Goal: Information Seeking & Learning: Check status

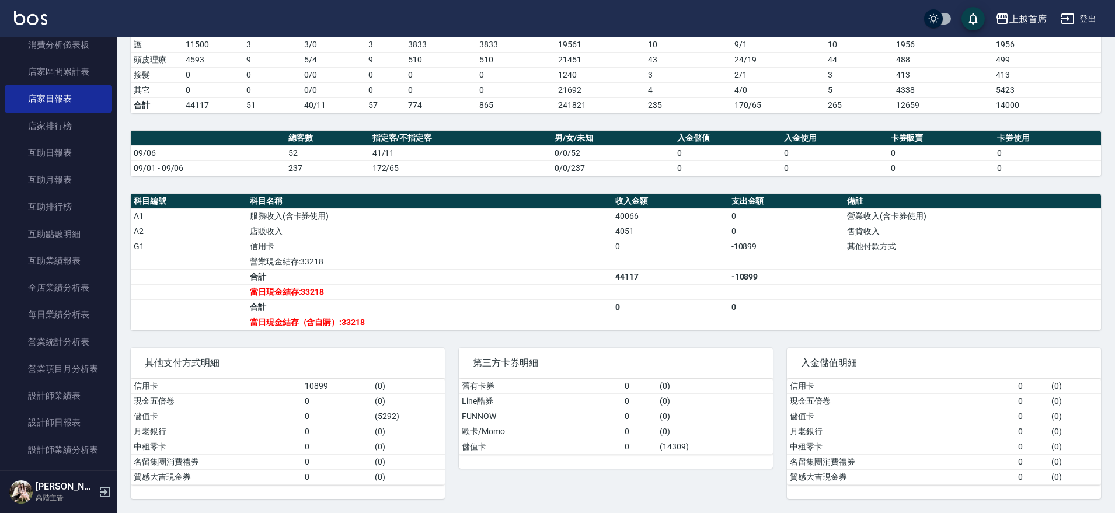
scroll to position [165, 0]
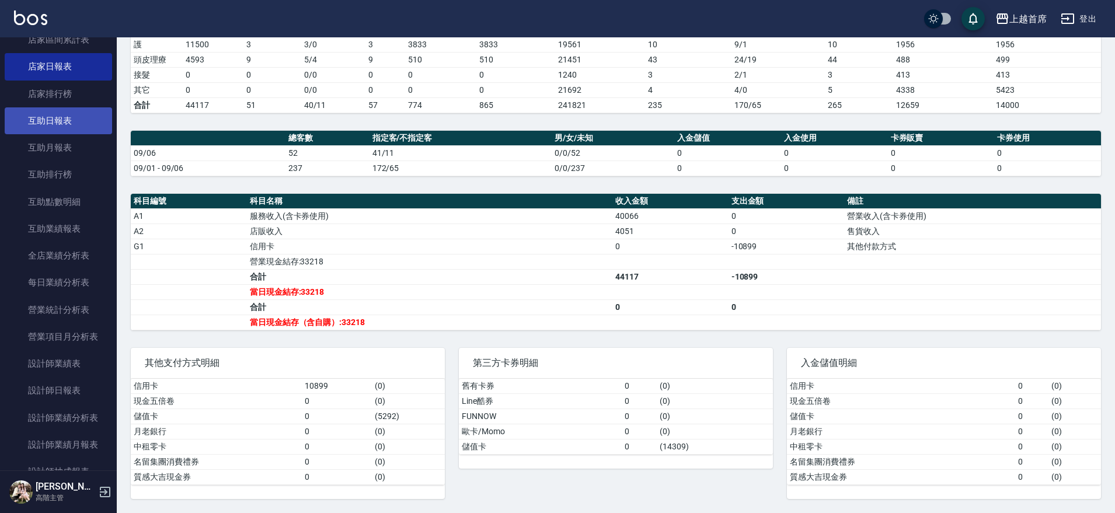
click at [72, 118] on link "互助日報表" at bounding box center [58, 120] width 107 height 27
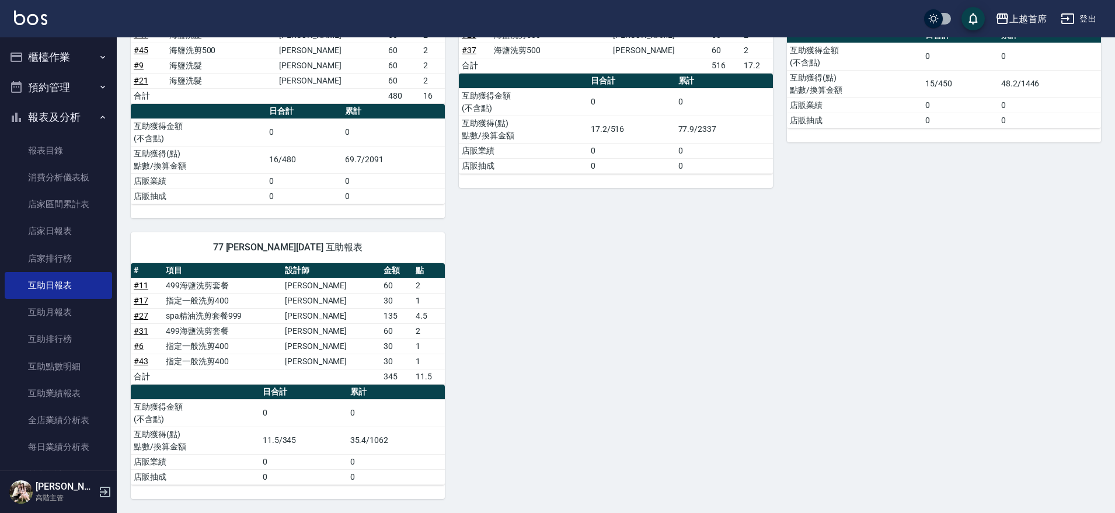
click at [80, 114] on button "報表及分析" at bounding box center [58, 117] width 107 height 30
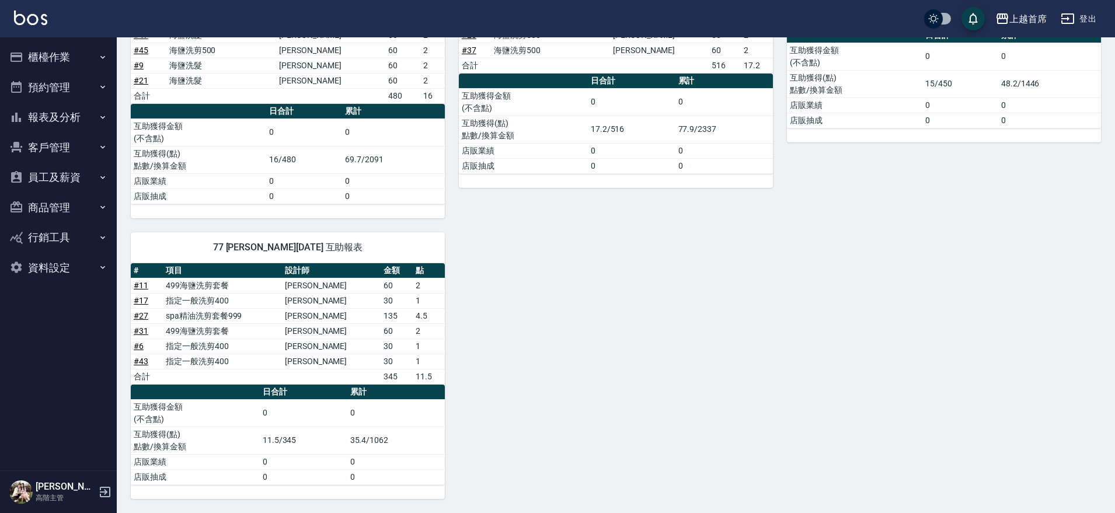
click at [97, 84] on button "預約管理" at bounding box center [58, 87] width 107 height 30
click at [101, 207] on icon "button" at bounding box center [102, 207] width 9 height 9
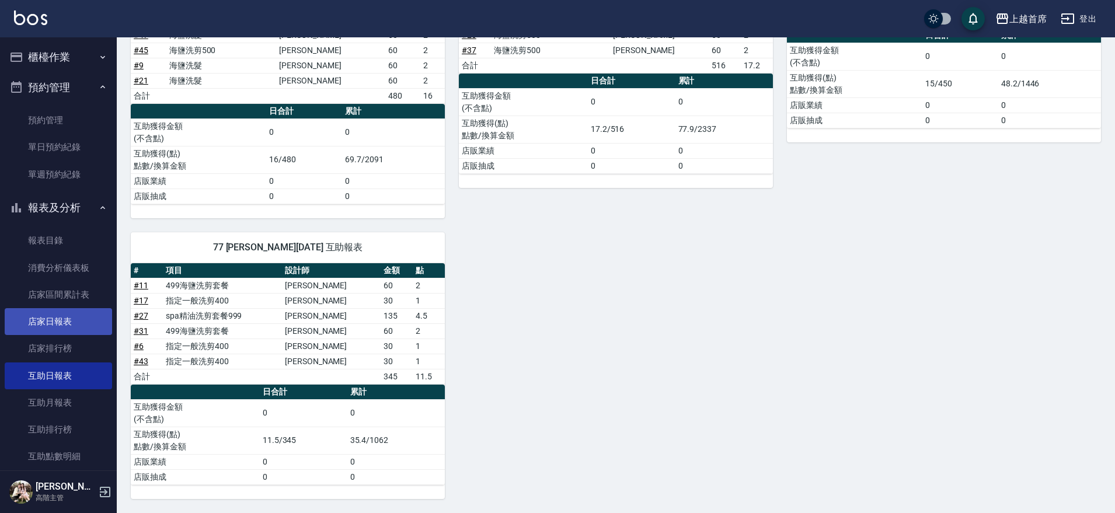
click at [70, 316] on link "店家日報表" at bounding box center [58, 321] width 107 height 27
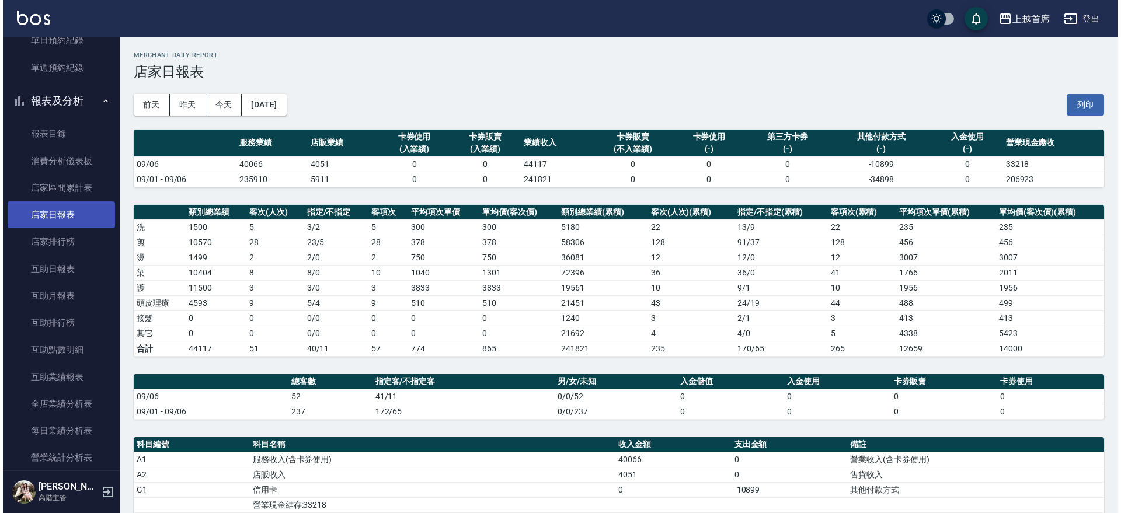
scroll to position [109, 0]
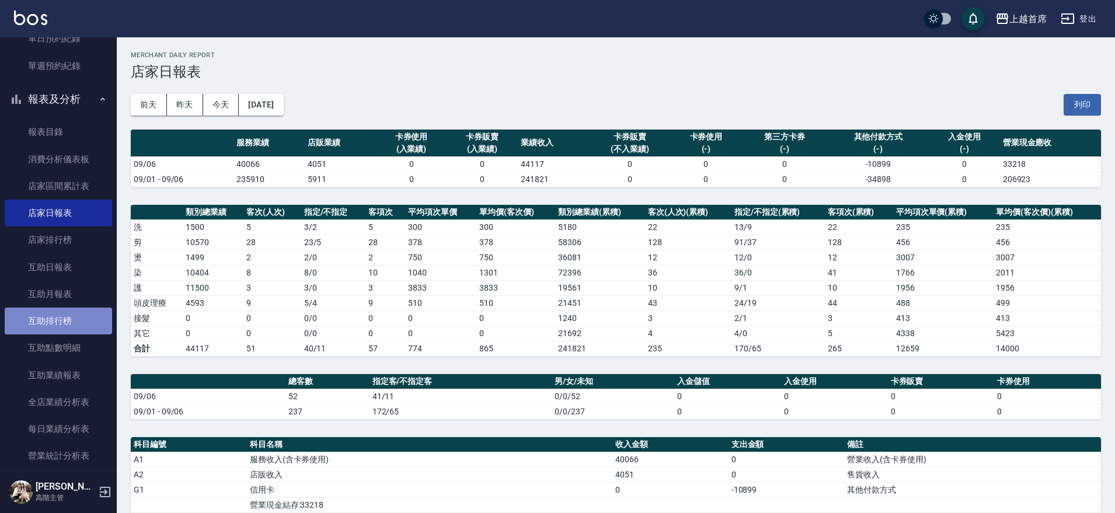
click at [68, 316] on link "互助排行榜" at bounding box center [58, 321] width 107 height 27
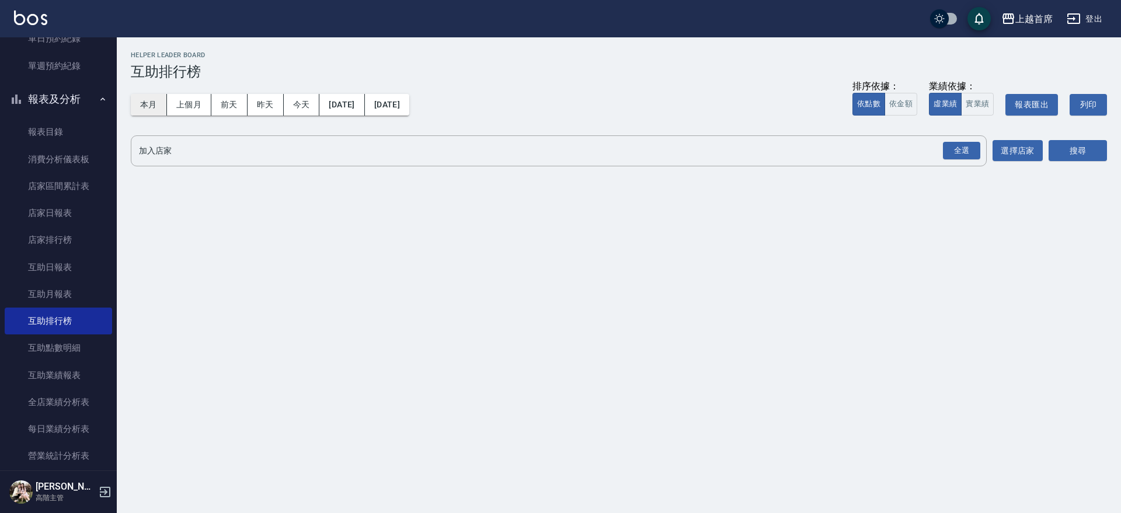
click at [141, 106] on button "本月" at bounding box center [149, 105] width 36 height 22
click at [142, 99] on button "本月" at bounding box center [149, 105] width 36 height 22
click at [971, 151] on div "全選" at bounding box center [961, 151] width 37 height 18
click at [1069, 144] on button "搜尋" at bounding box center [1077, 152] width 58 height 22
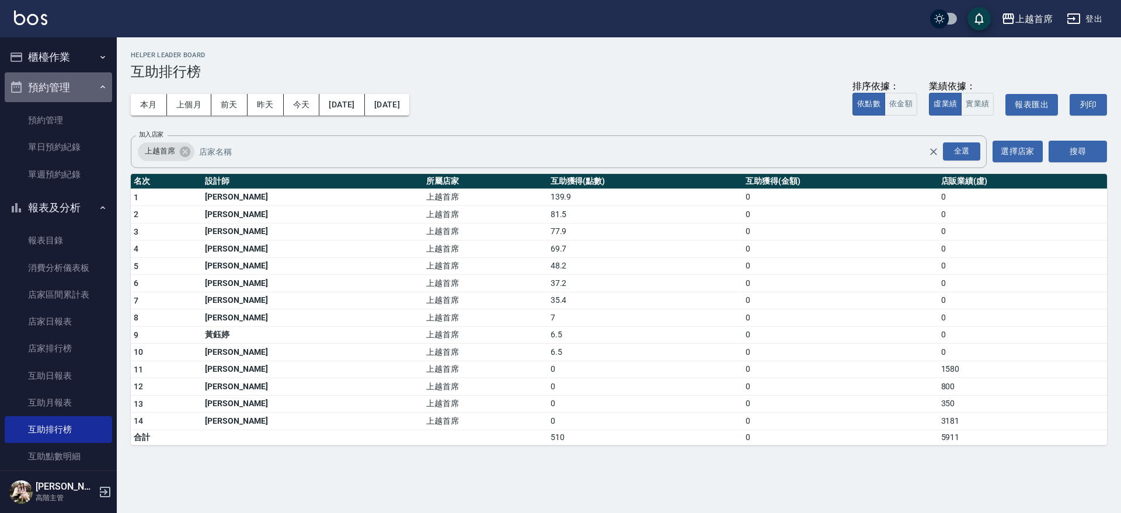
click at [98, 85] on icon "button" at bounding box center [102, 86] width 9 height 9
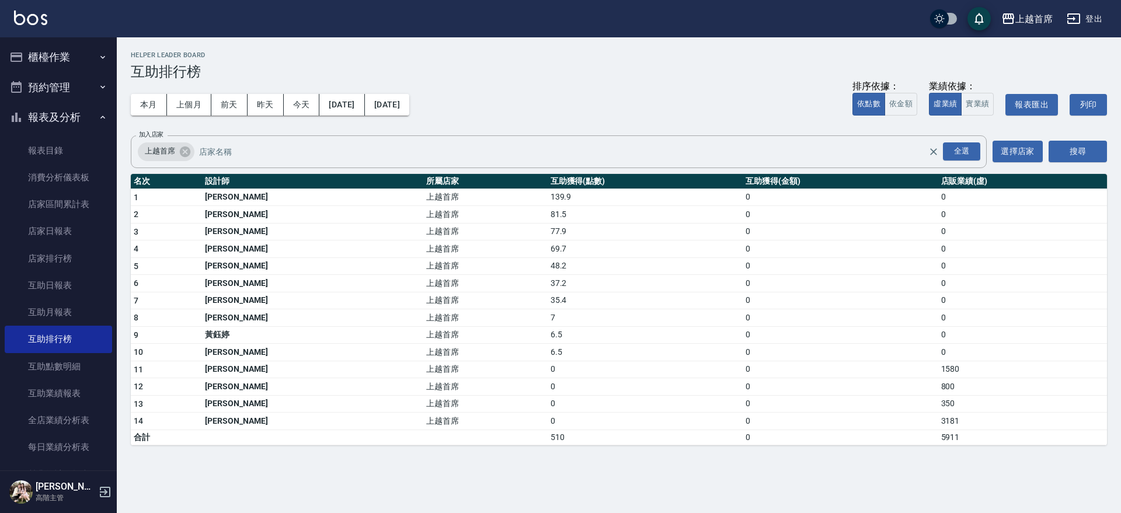
click at [98, 83] on icon "button" at bounding box center [102, 86] width 9 height 9
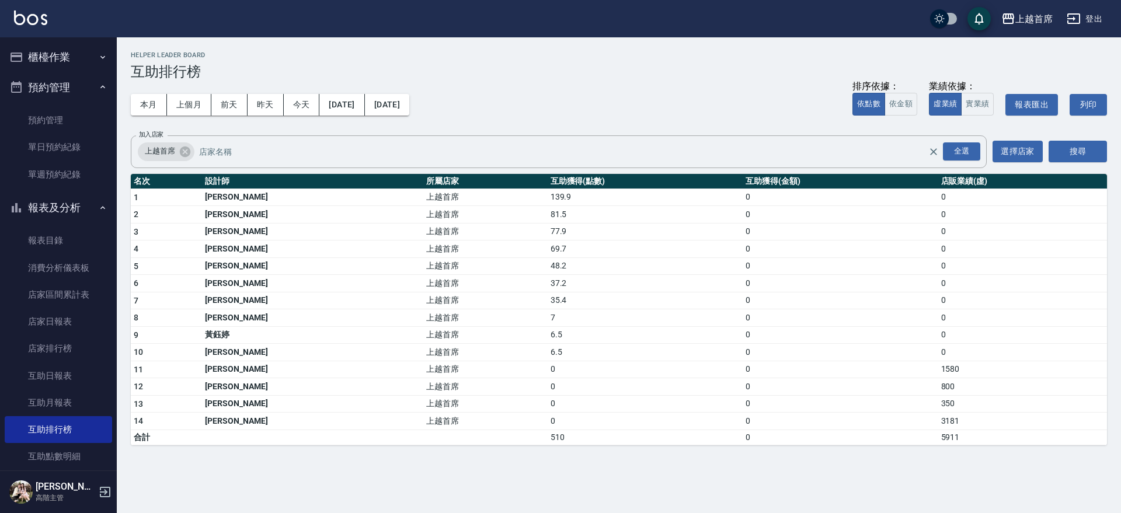
click at [98, 58] on icon "button" at bounding box center [102, 57] width 9 height 9
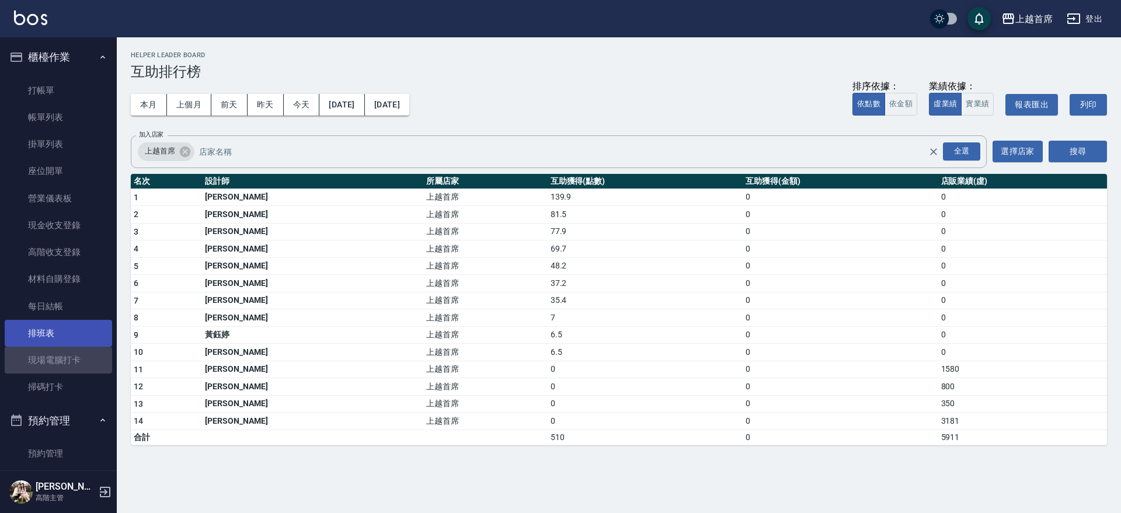
drag, startPoint x: 71, startPoint y: 351, endPoint x: 76, endPoint y: 336, distance: 15.3
click at [71, 351] on link "現場電腦打卡" at bounding box center [58, 360] width 107 height 27
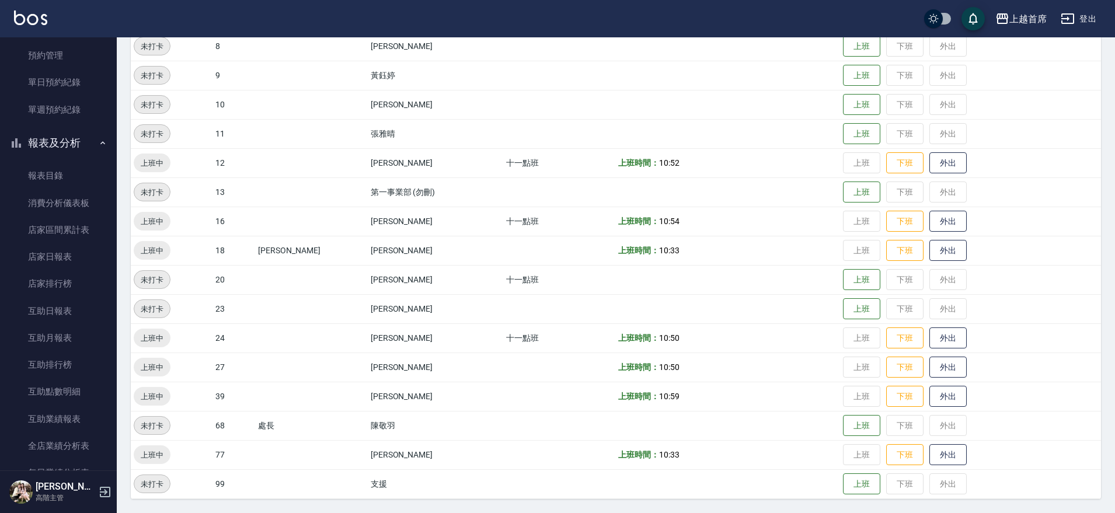
scroll to position [416, 0]
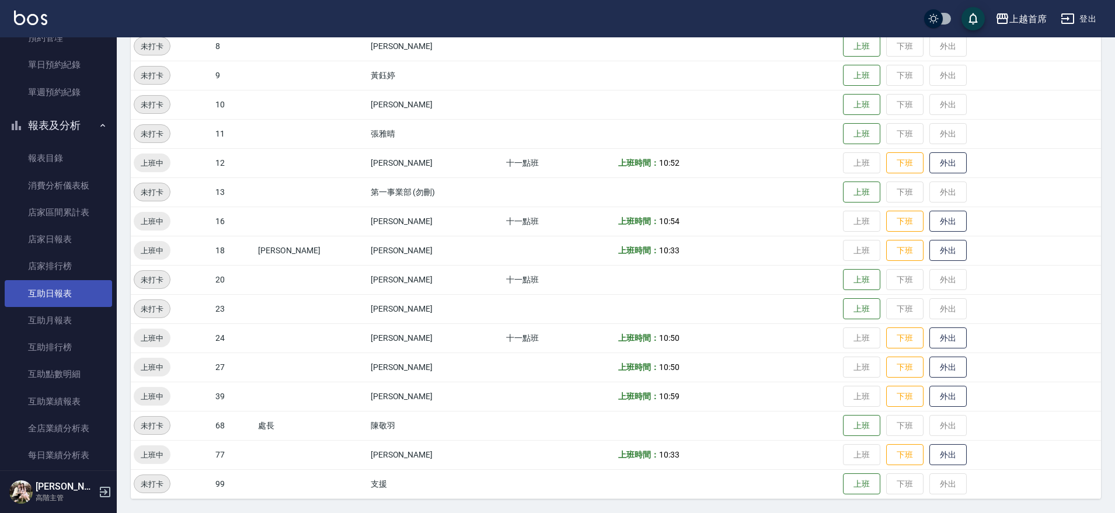
click at [47, 288] on link "互助日報表" at bounding box center [58, 293] width 107 height 27
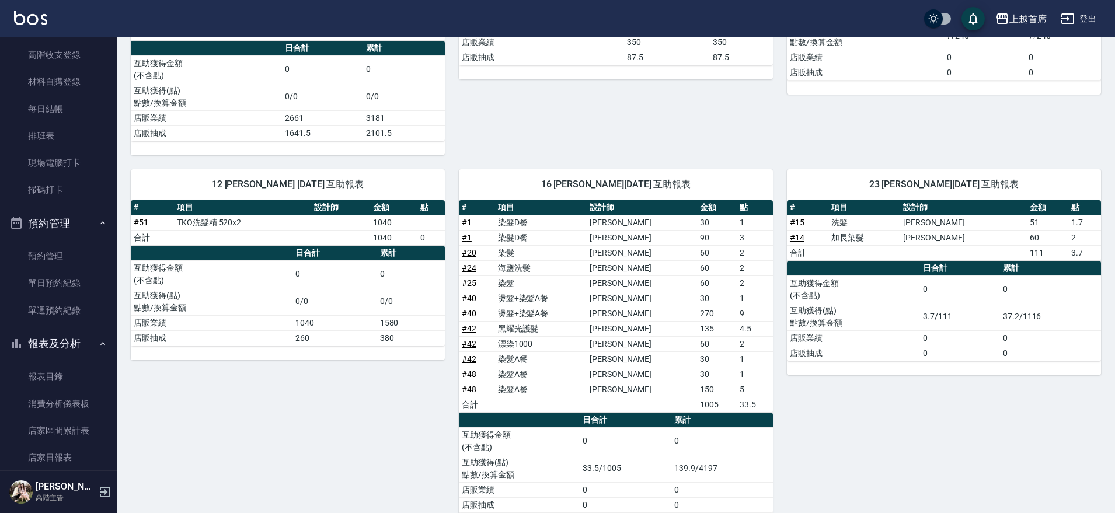
scroll to position [111, 0]
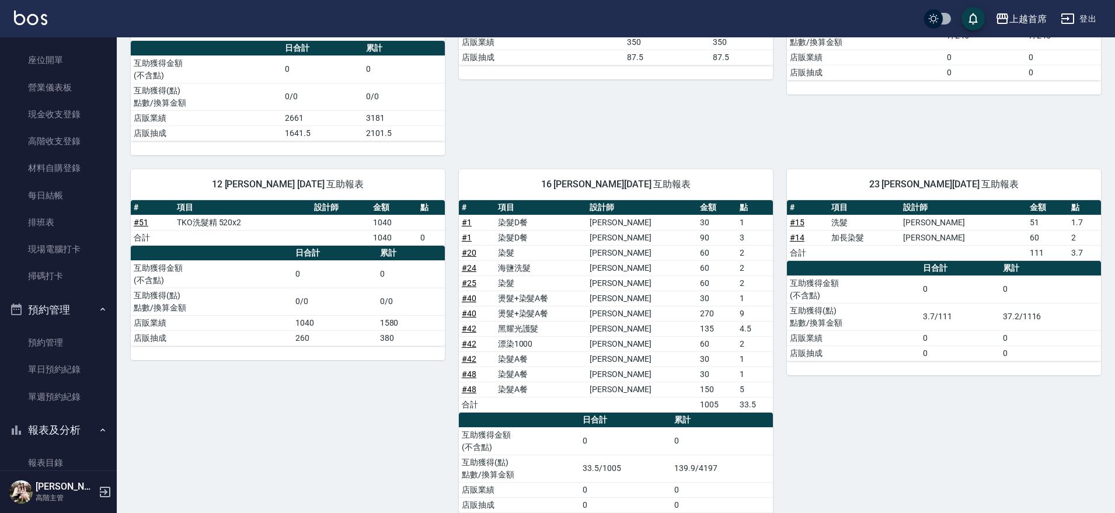
drag, startPoint x: 121, startPoint y: 108, endPoint x: 121, endPoint y: 98, distance: 9.9
click at [123, 97] on div "1 [PERSON_NAME][DATE] 互助報表 # 項目 設計師 金額 點 # 41 髮香水 910x1 # 41 海鹽1000ML 1425x2 # …" at bounding box center [281, 14] width 328 height 281
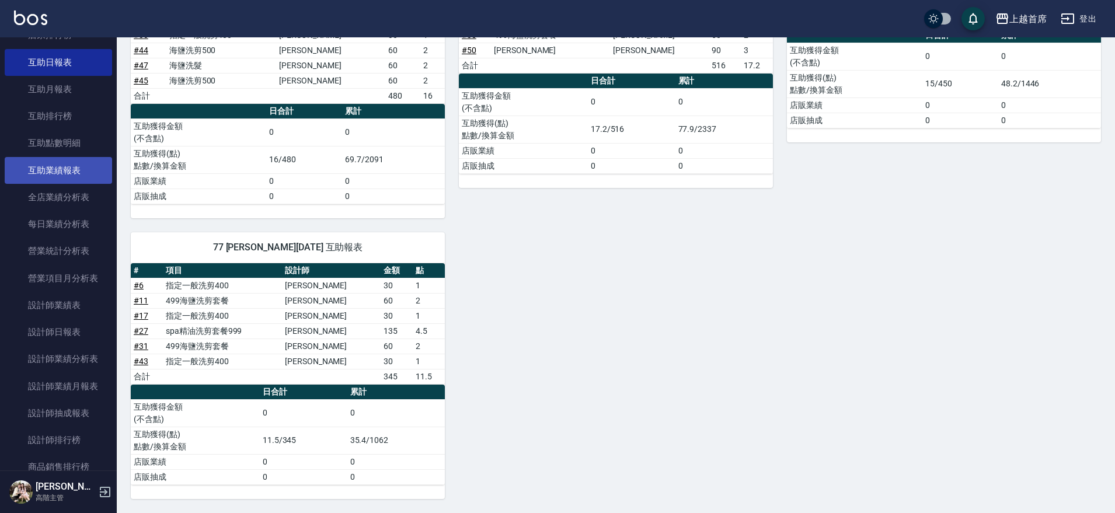
scroll to position [630, 0]
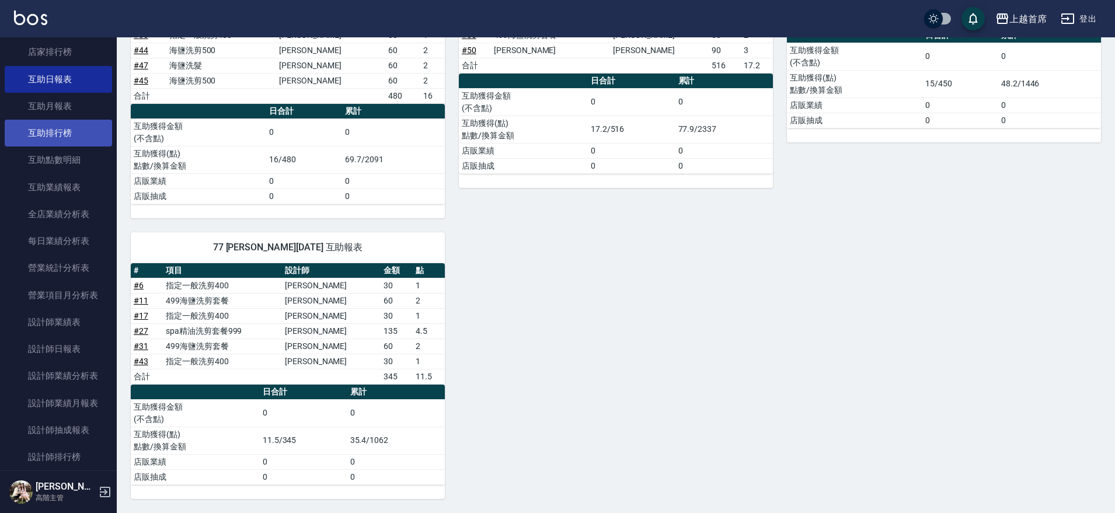
click at [80, 126] on link "互助排行榜" at bounding box center [58, 133] width 107 height 27
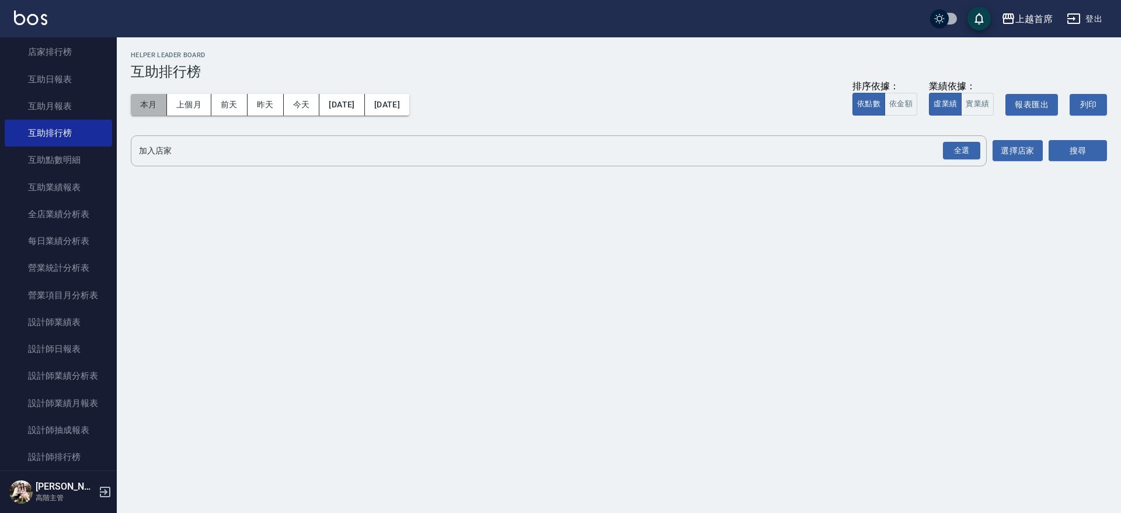
click at [152, 113] on button "本月" at bounding box center [149, 105] width 36 height 22
click at [953, 157] on div "全選" at bounding box center [961, 151] width 37 height 18
click at [1075, 147] on button "搜尋" at bounding box center [1077, 152] width 58 height 22
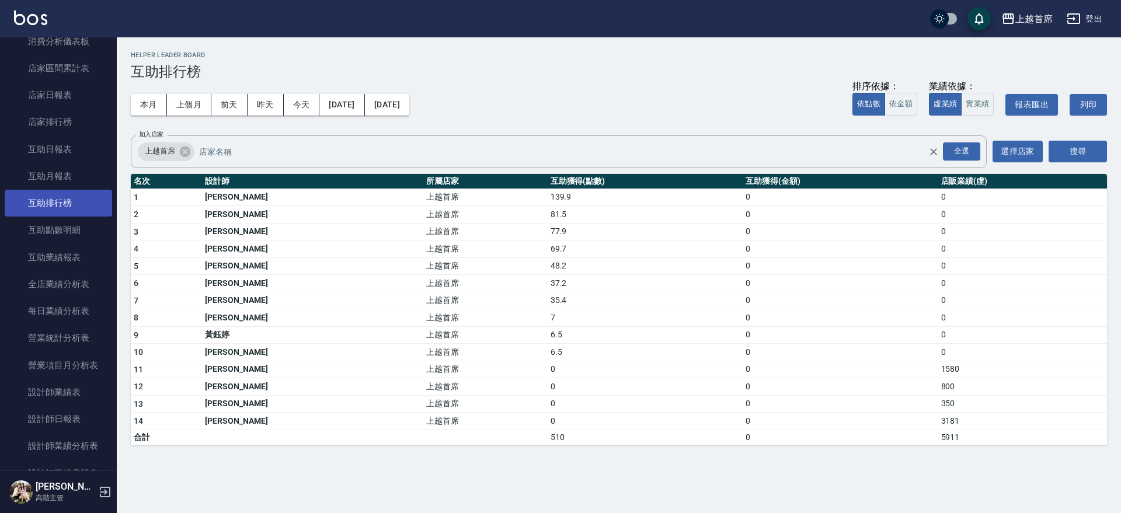
scroll to position [557, 0]
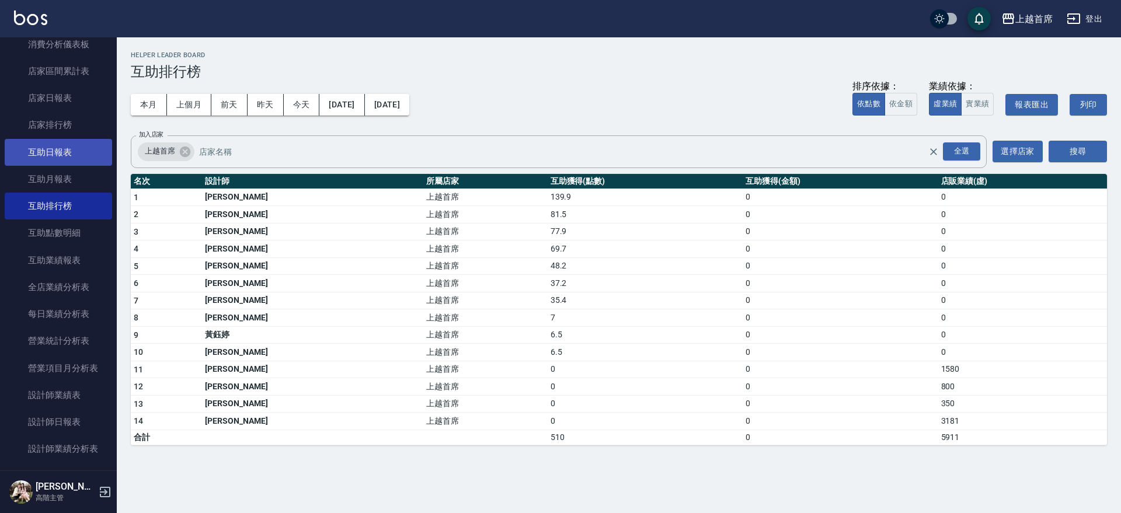
click at [66, 151] on link "互助日報表" at bounding box center [58, 152] width 107 height 27
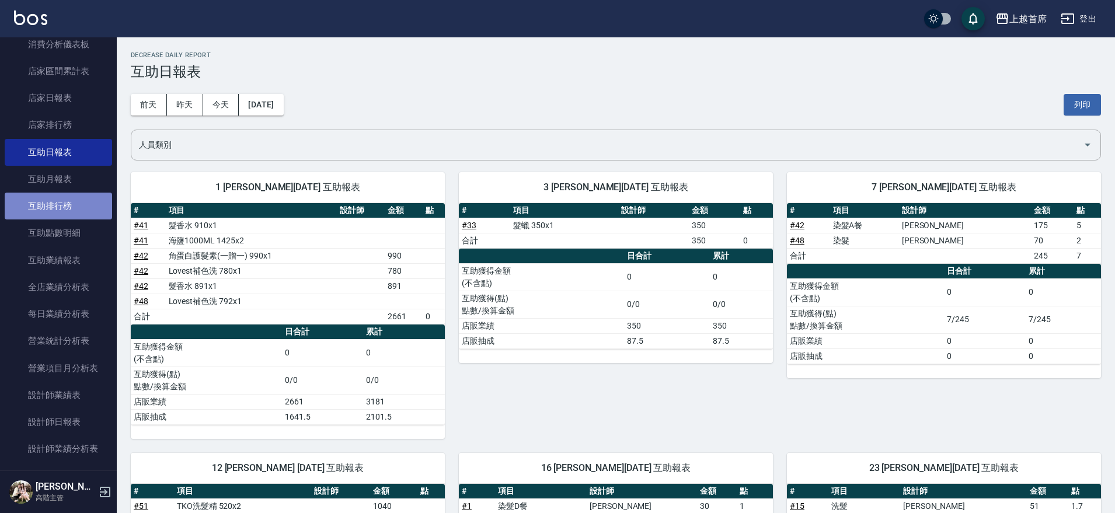
click at [81, 211] on link "互助排行榜" at bounding box center [58, 206] width 107 height 27
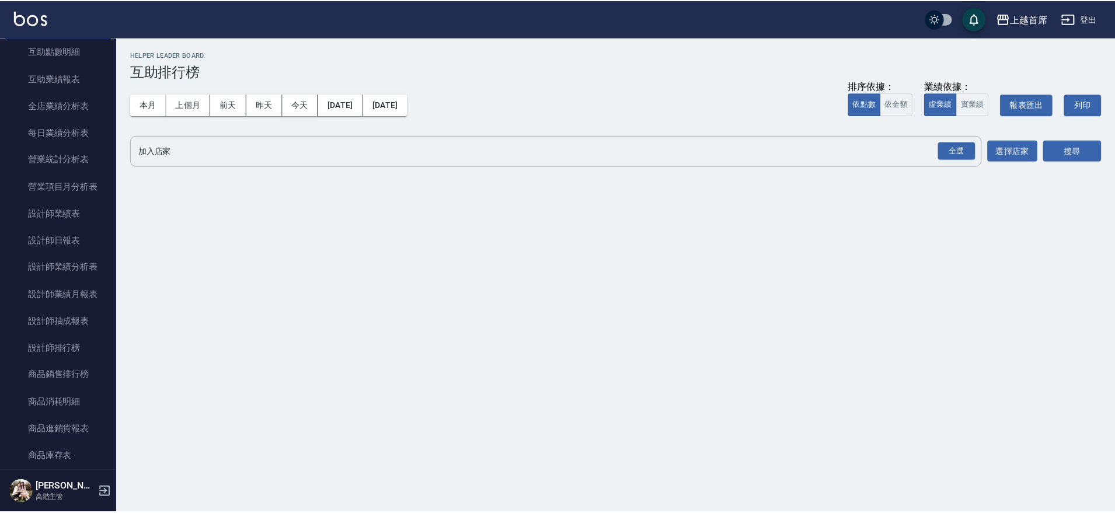
scroll to position [785, 0]
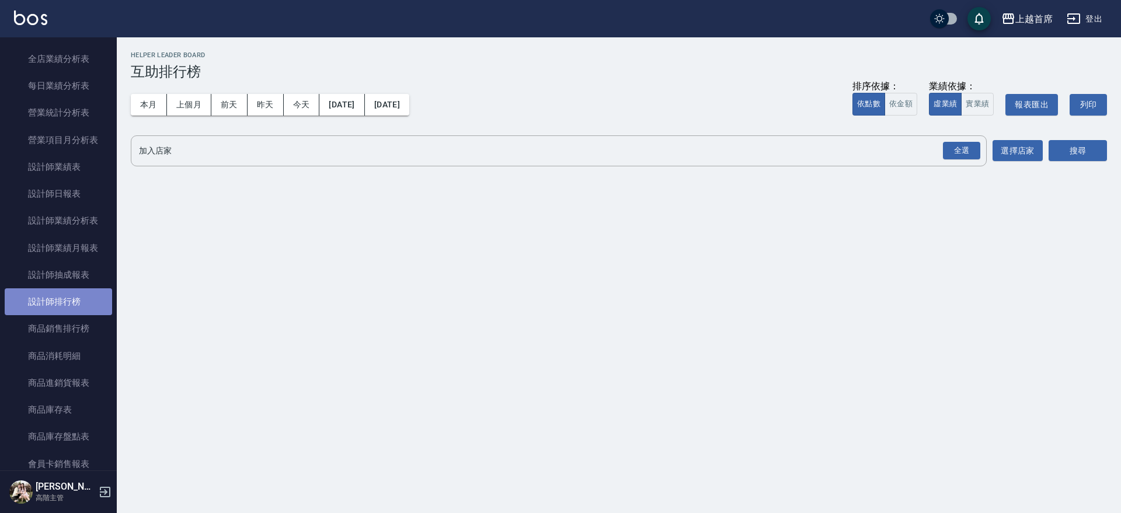
click at [78, 301] on link "設計師排行榜" at bounding box center [58, 301] width 107 height 27
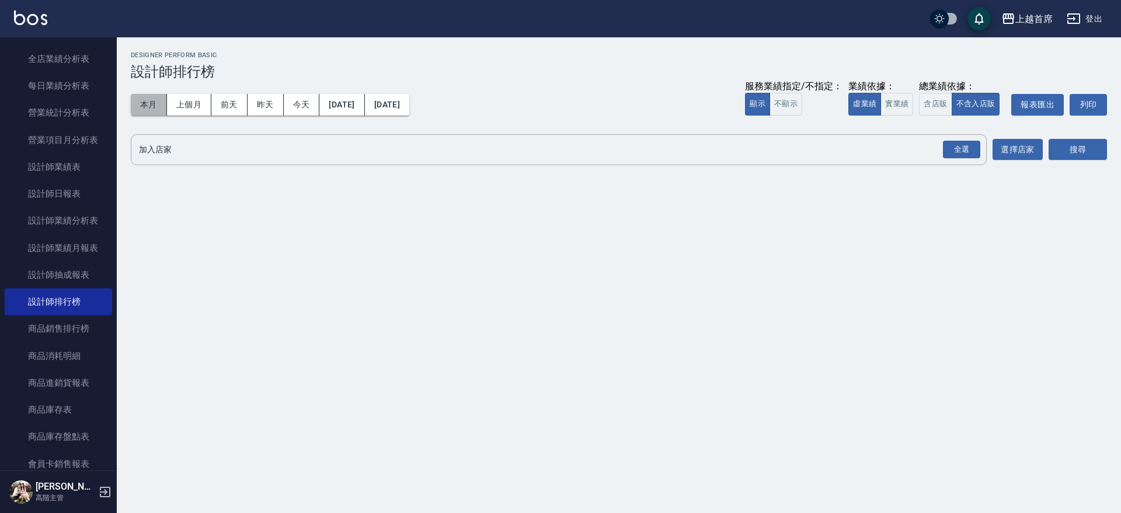
click at [139, 113] on button "本月" at bounding box center [149, 105] width 36 height 22
click at [908, 107] on button "實業績" at bounding box center [896, 104] width 33 height 23
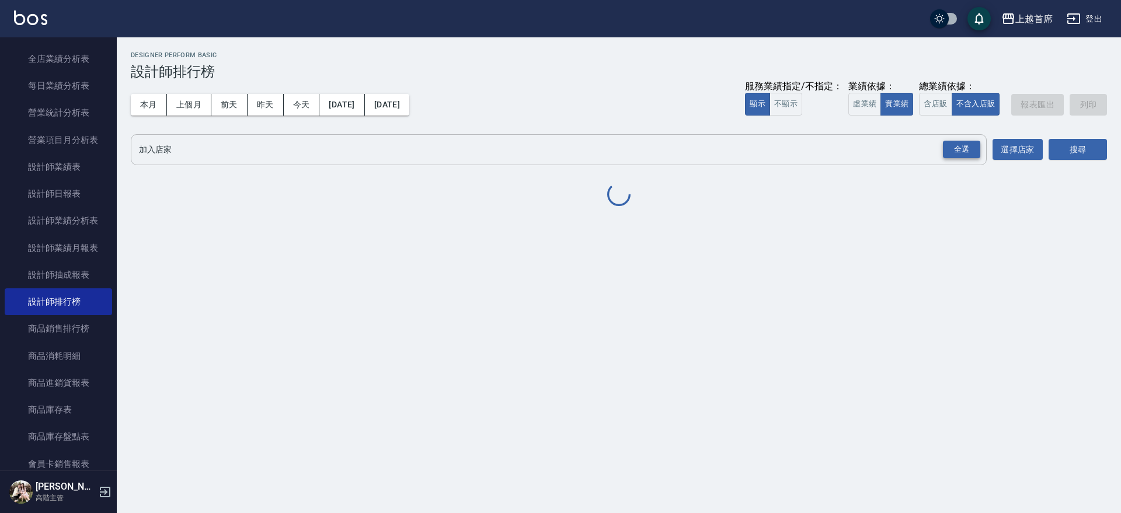
click at [956, 147] on div "全選" at bounding box center [961, 150] width 37 height 18
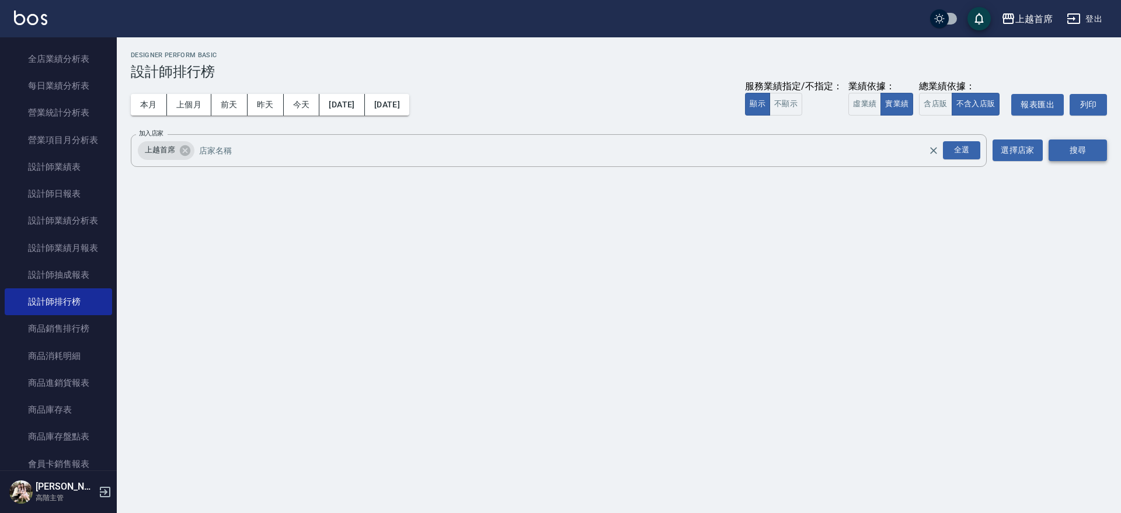
click at [1093, 152] on button "搜尋" at bounding box center [1077, 151] width 58 height 22
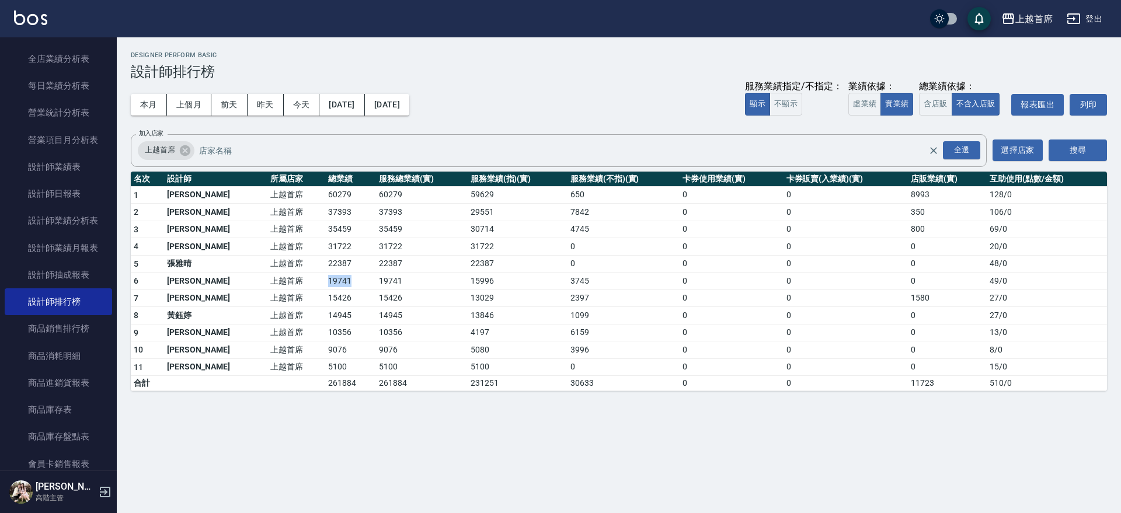
drag, startPoint x: 275, startPoint y: 284, endPoint x: 334, endPoint y: 282, distance: 59.0
click at [334, 282] on tr "6 [PERSON_NAME]首席 19741 19741 15996 3745 0 0 0 49 / 0" at bounding box center [619, 282] width 976 height 18
click at [299, 102] on button "今天" at bounding box center [302, 105] width 36 height 22
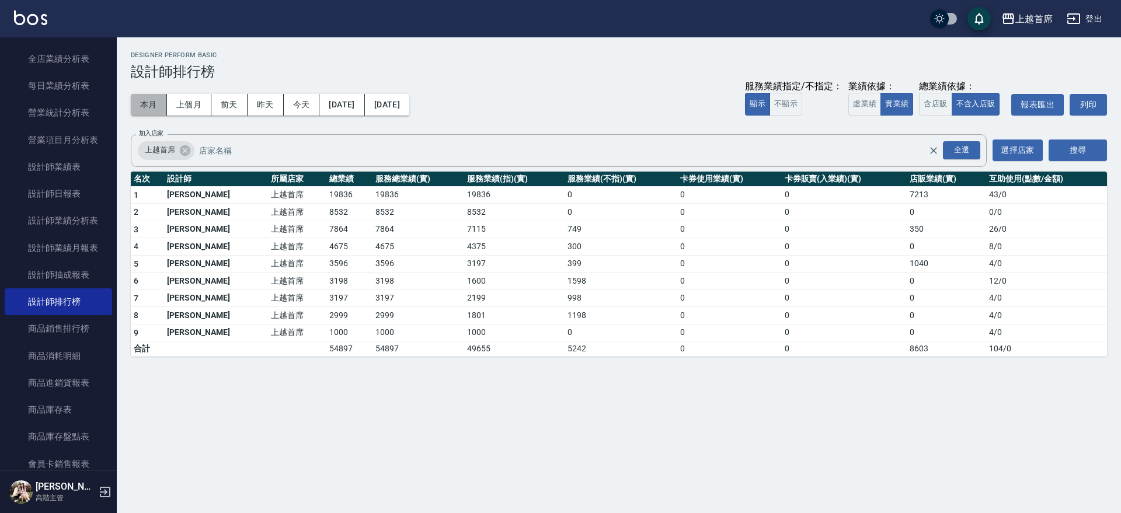
click at [153, 107] on button "本月" at bounding box center [149, 105] width 36 height 22
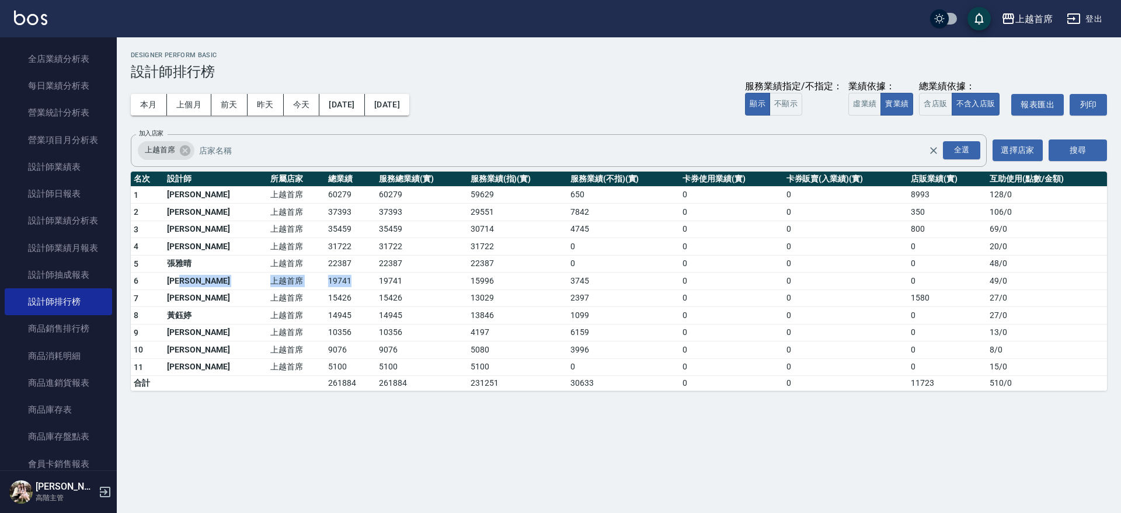
drag, startPoint x: 232, startPoint y: 277, endPoint x: 343, endPoint y: 276, distance: 111.5
click at [343, 276] on tr "6 [PERSON_NAME]首席 19741 19741 15996 3745 0 0 0 49 / 0" at bounding box center [619, 282] width 976 height 18
click at [343, 276] on td "19741" at bounding box center [350, 282] width 51 height 18
click at [79, 191] on link "設計師日報表" at bounding box center [58, 193] width 107 height 27
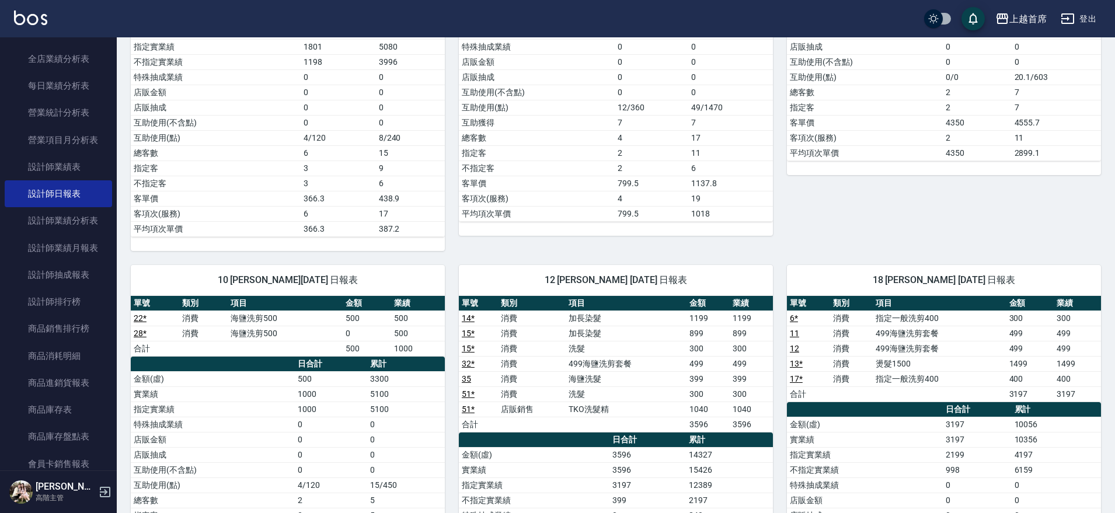
scroll to position [1114, 0]
